Goal: Information Seeking & Learning: Learn about a topic

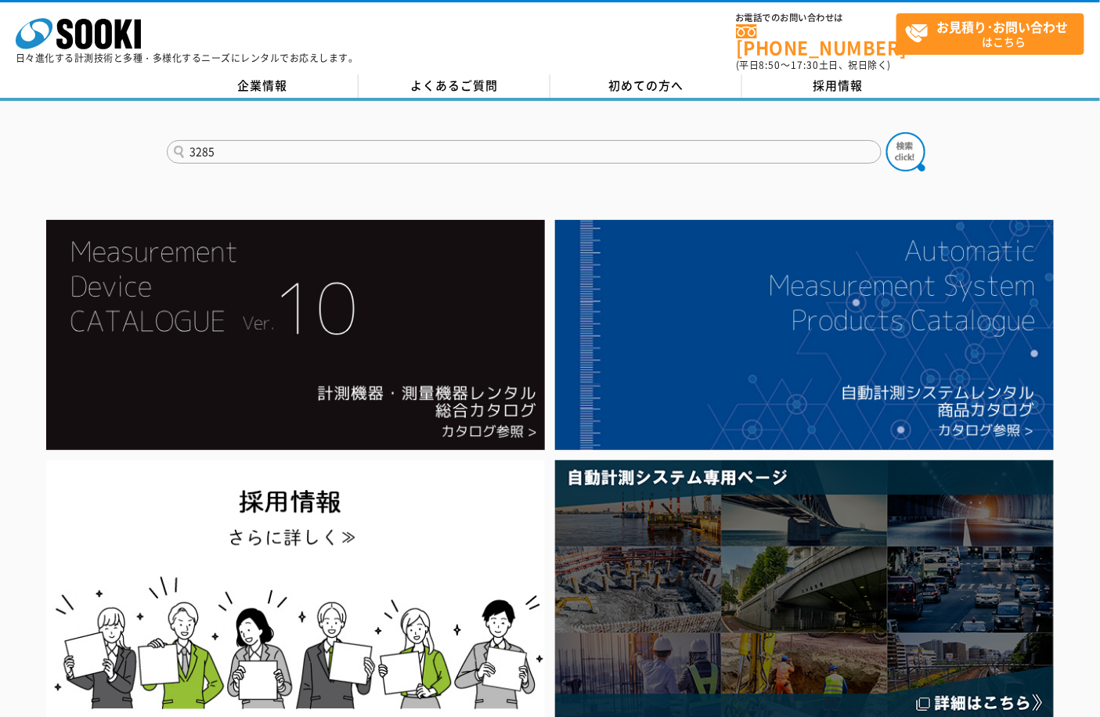
type input "3285"
click at [886, 132] on button at bounding box center [905, 151] width 39 height 39
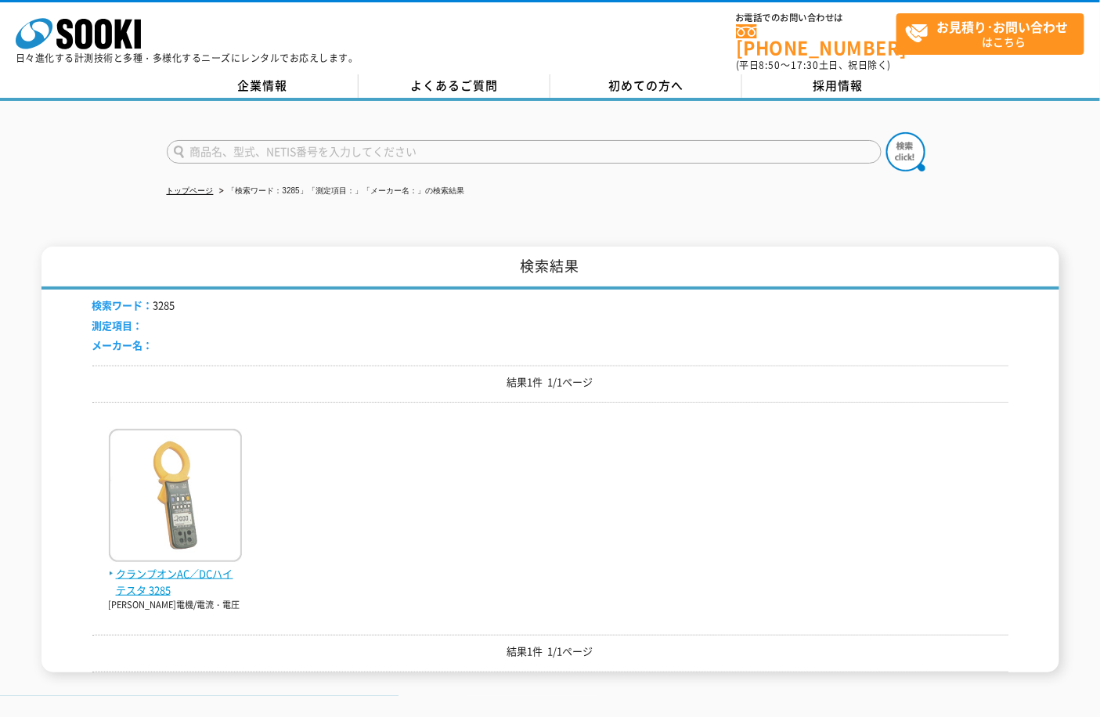
click at [162, 566] on span "クランプオンAC／DCハイテスタ 3285" at bounding box center [175, 582] width 133 height 33
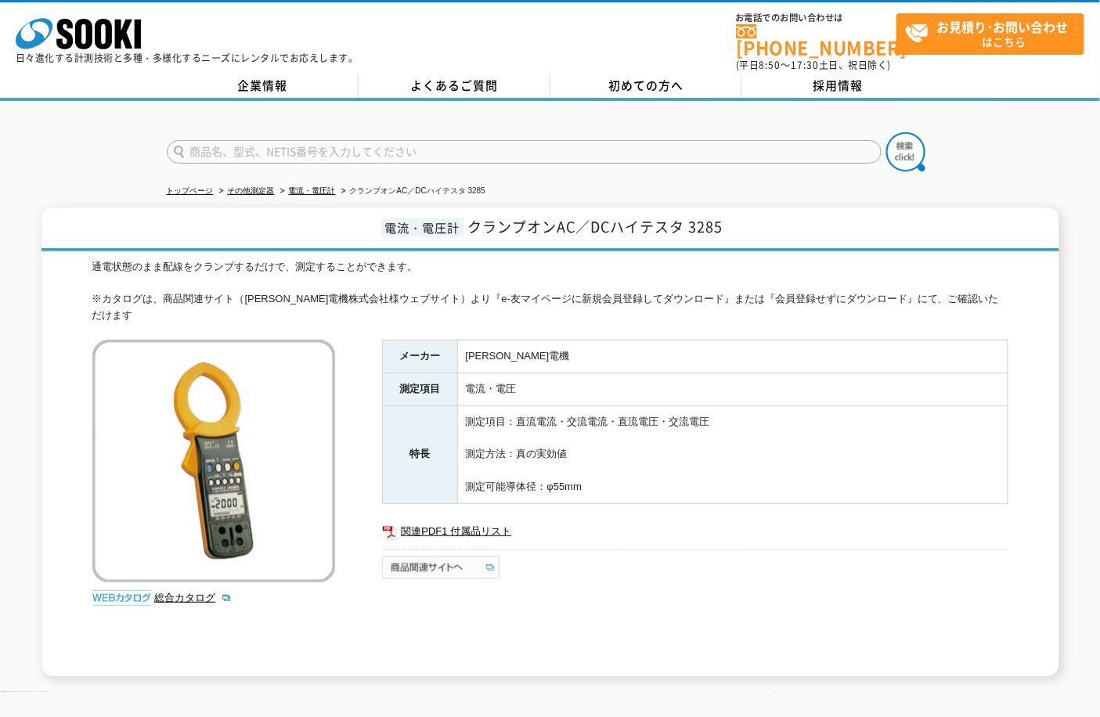
click at [416, 555] on img at bounding box center [442, 567] width 120 height 25
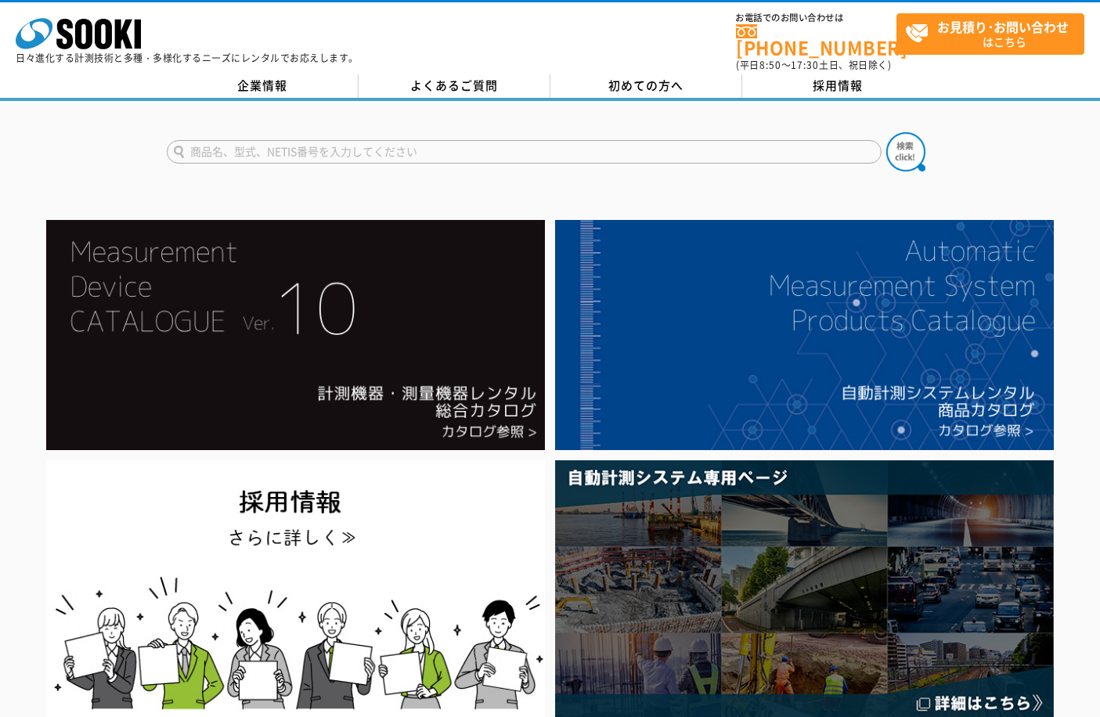
click at [319, 150] on input "text" at bounding box center [524, 151] width 715 height 23
type input "JIZAI"
click at [886, 132] on button at bounding box center [905, 151] width 39 height 39
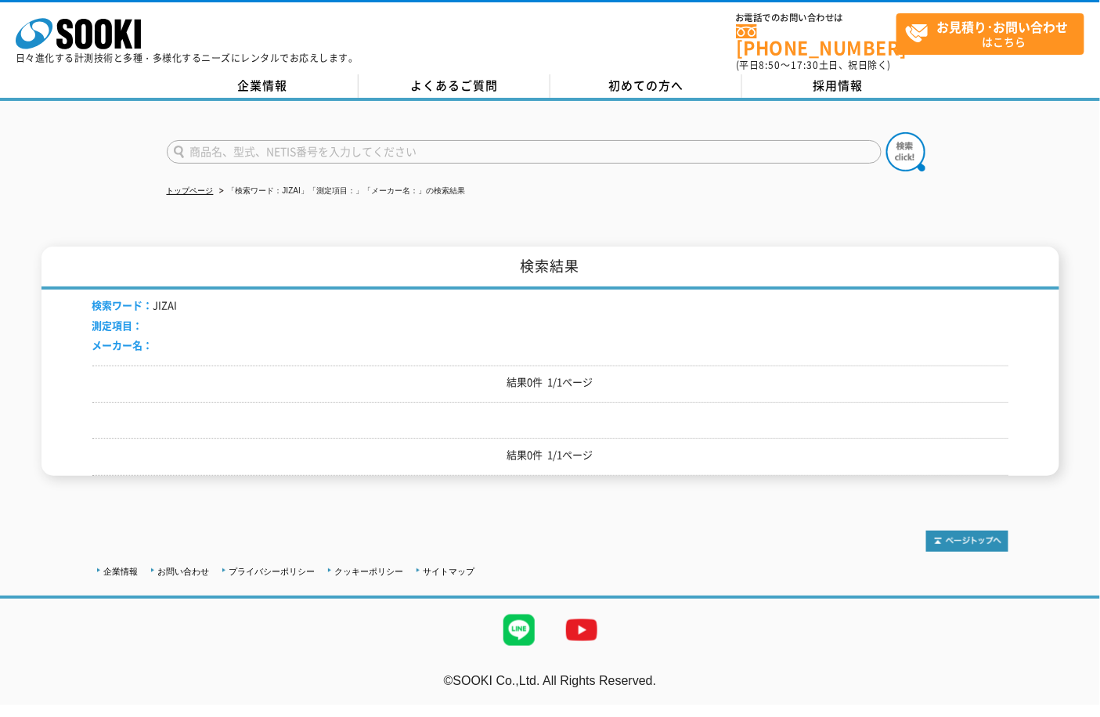
click at [310, 149] on input "text" at bounding box center [524, 151] width 715 height 23
type input "ｿｰｷｸﾗ"
click at [886, 132] on button at bounding box center [905, 151] width 39 height 39
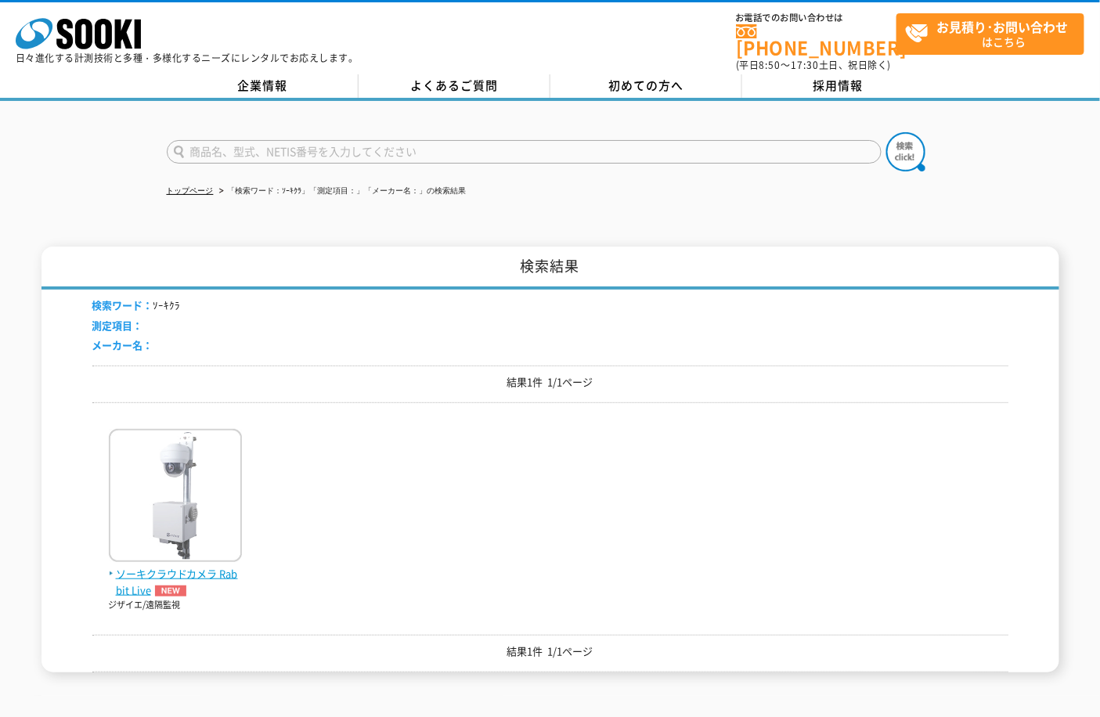
click at [153, 566] on span "ソーキクラウドカメラ Rabbit Live" at bounding box center [175, 582] width 133 height 33
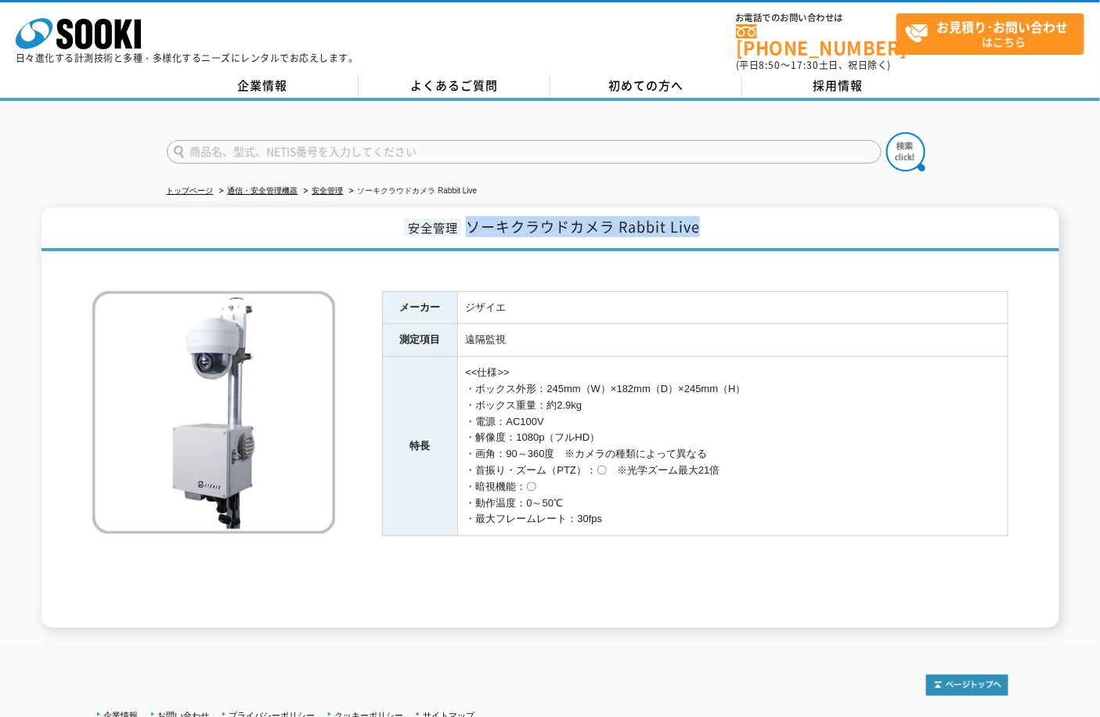
copy span "ソーキクラウドカメラ Rabbit Live"
drag, startPoint x: 470, startPoint y: 222, endPoint x: 769, endPoint y: 4, distance: 370.4
click at [700, 223] on span "ソーキクラウドカメラ Rabbit Live" at bounding box center [583, 226] width 234 height 21
drag, startPoint x: 199, startPoint y: 380, endPoint x: 146, endPoint y: 311, distance: 87.2
click at [168, 349] on img at bounding box center [213, 412] width 243 height 243
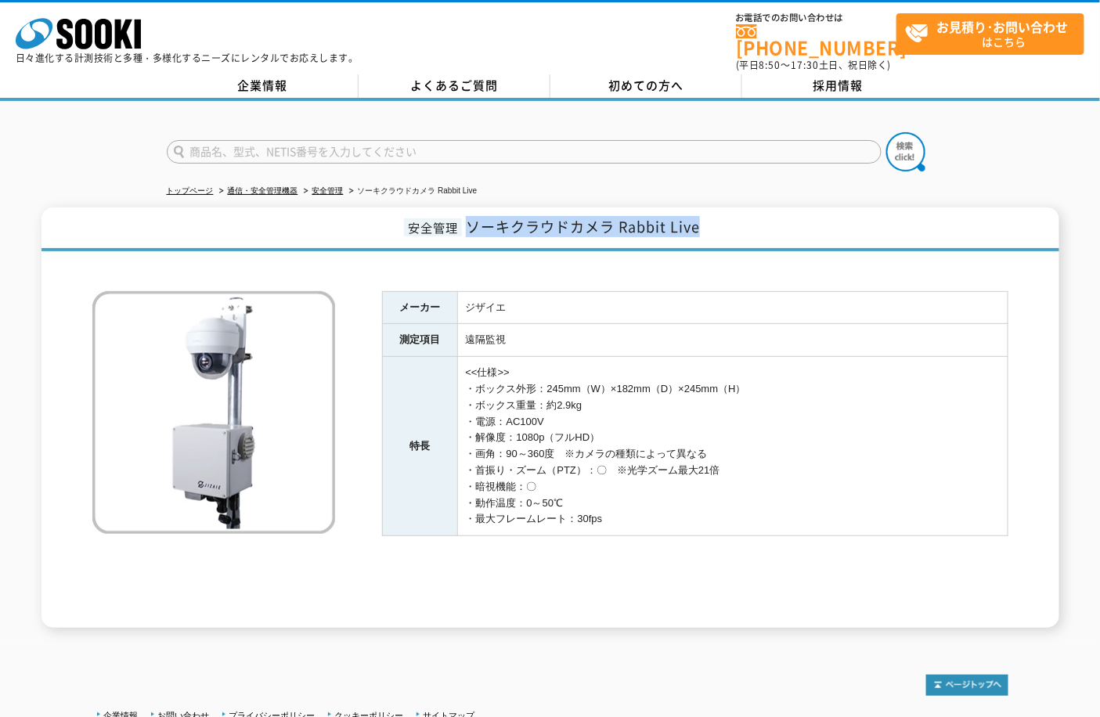
click at [194, 378] on img at bounding box center [213, 412] width 243 height 243
drag, startPoint x: 214, startPoint y: 409, endPoint x: 223, endPoint y: 402, distance: 11.6
drag, startPoint x: 382, startPoint y: 150, endPoint x: 369, endPoint y: 115, distance: 37.4
click at [382, 146] on input "text" at bounding box center [524, 151] width 715 height 23
type input "120PT"
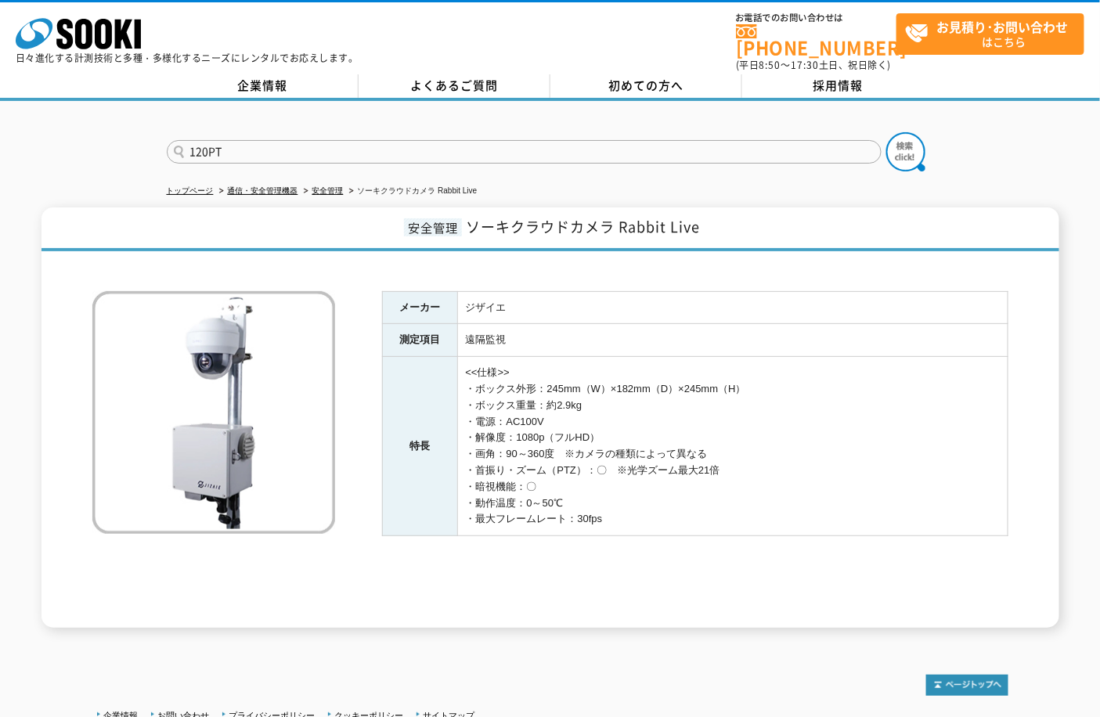
click at [886, 132] on button at bounding box center [905, 151] width 39 height 39
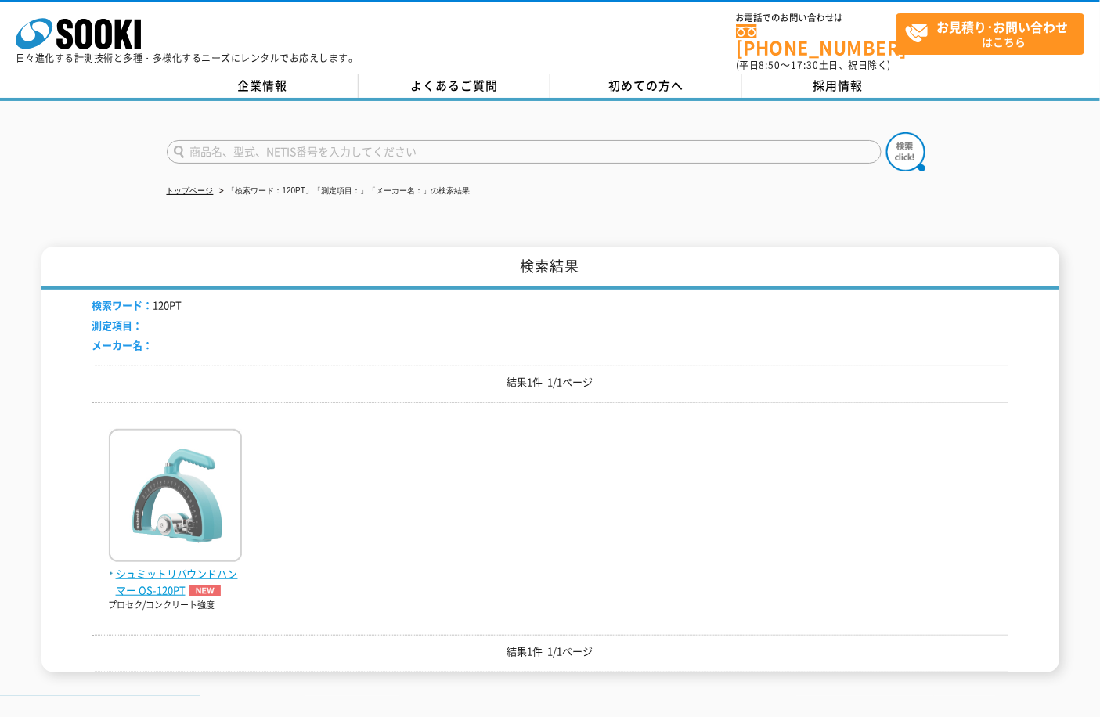
click at [192, 496] on img at bounding box center [175, 497] width 133 height 137
